Goal: Task Accomplishment & Management: Manage account settings

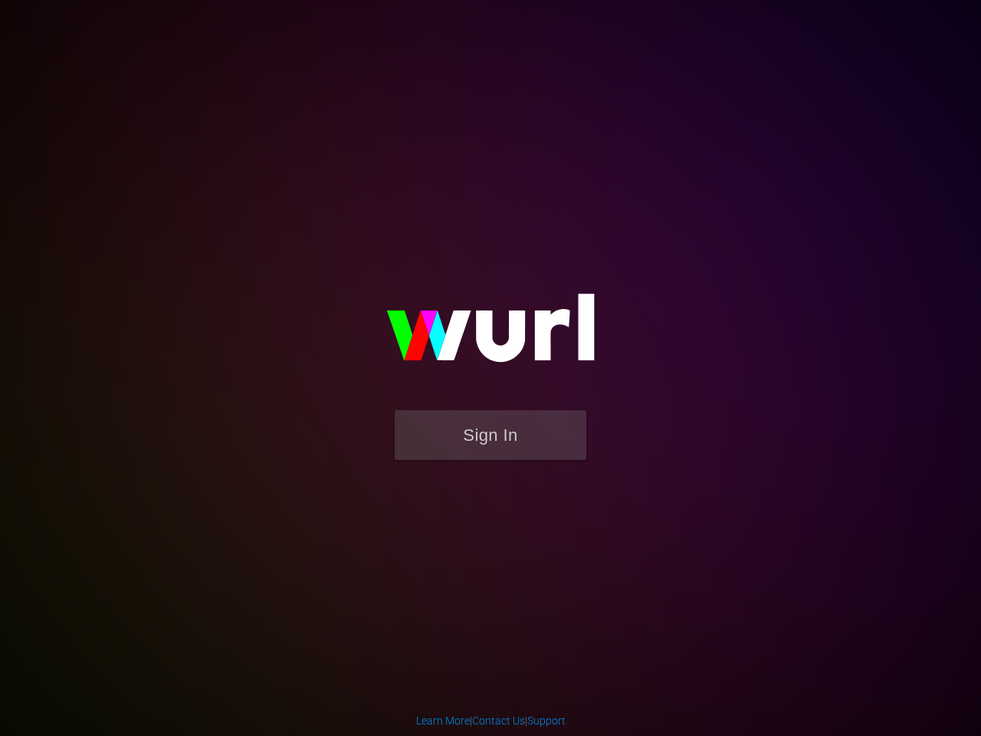
click at [491, 435] on button "Sign In" at bounding box center [491, 435] width 192 height 50
